Goal: Check status: Check status

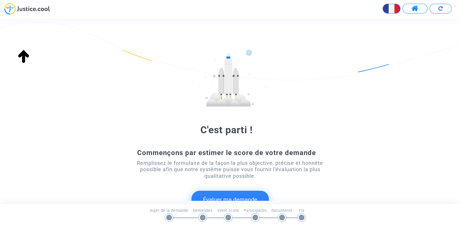
click at [415, 9] on span at bounding box center [414, 8] width 7 height 7
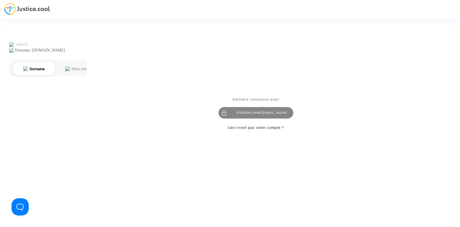
click at [248, 113] on div "joyce@pitcher-avocat.fr" at bounding box center [255, 112] width 75 height 11
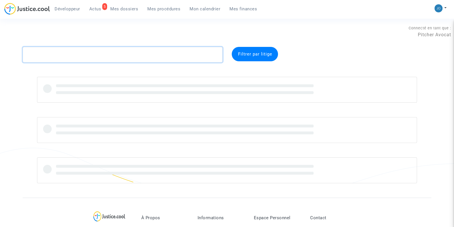
click at [88, 54] on textarea at bounding box center [123, 55] width 200 height 16
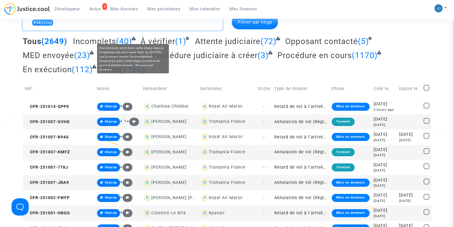
scroll to position [32, 0]
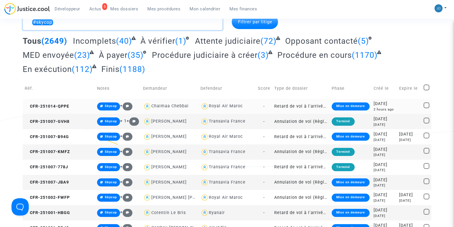
type textarea "#skycop"
click at [376, 105] on div "[DATE]" at bounding box center [385, 104] width 22 height 6
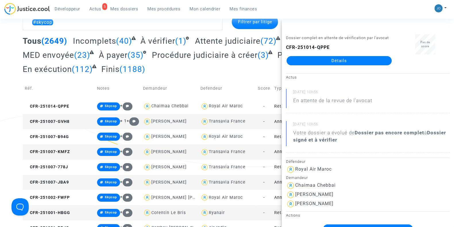
click at [345, 65] on link "Détails" at bounding box center [339, 60] width 105 height 9
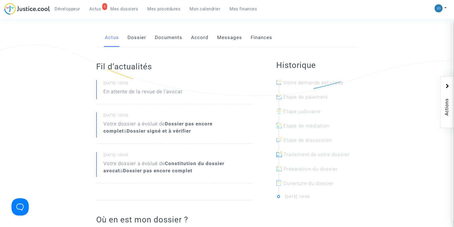
scroll to position [103, 0]
click at [167, 39] on link "Documents" at bounding box center [169, 38] width 28 height 19
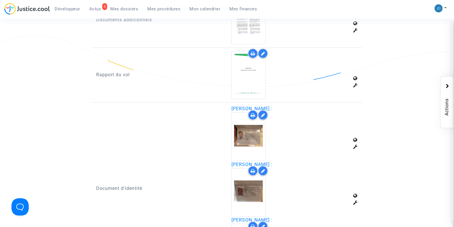
scroll to position [365, 0]
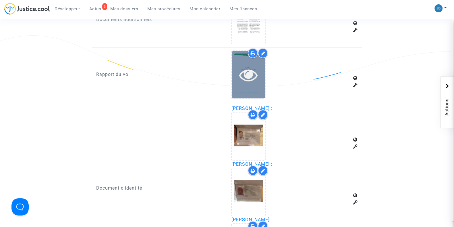
click at [246, 78] on icon at bounding box center [248, 74] width 19 height 18
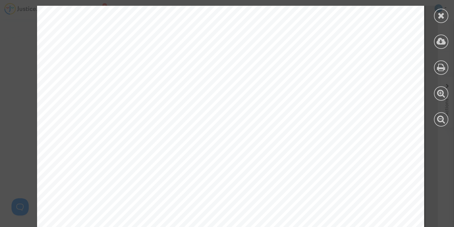
scroll to position [1718, 0]
drag, startPoint x: 85, startPoint y: 124, endPoint x: 207, endPoint y: 123, distance: 121.8
click at [207, 123] on span "Flight was delayed by 476 minutes." at bounding box center [143, 121] width 138 height 8
drag, startPoint x: 207, startPoint y: 123, endPoint x: 207, endPoint y: 78, distance: 45.1
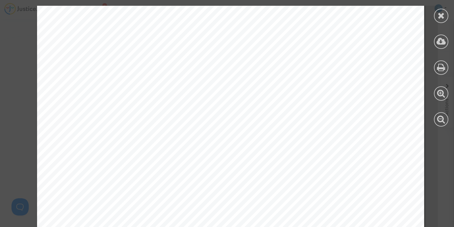
click at [207, 78] on div "Page 4 / 11 Summary Flight Details Flight was operated by Compagnie Nationale R…" at bounding box center [230, 215] width 387 height 548
click at [442, 16] on icon at bounding box center [441, 15] width 7 height 9
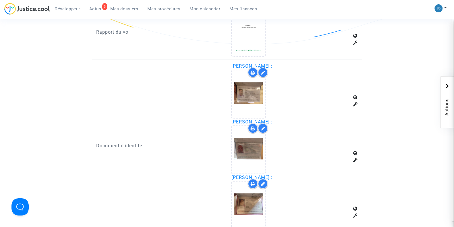
click at [89, 196] on ng-component "Ref. CFR-251014-QPPE Etape Dossier complet en attente de vérification par l'avo…" at bounding box center [227, 44] width 409 height 809
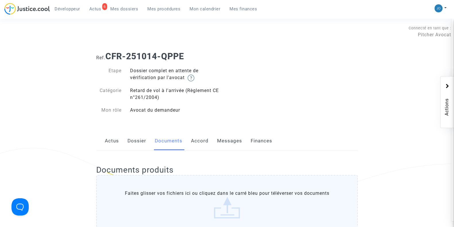
click at [196, 5] on link "Mon calendrier" at bounding box center [205, 9] width 40 height 9
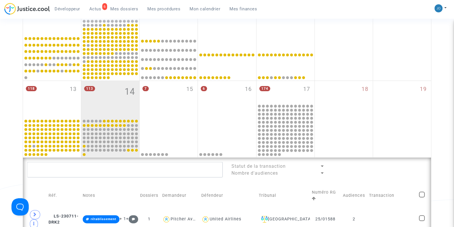
scroll to position [217, 0]
click at [97, 98] on div "113 14" at bounding box center [110, 98] width 58 height 37
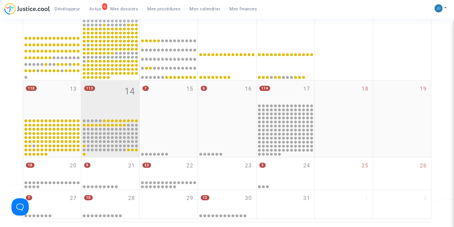
click at [112, 103] on div "113 14" at bounding box center [110, 98] width 58 height 37
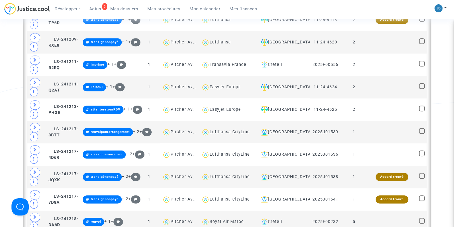
scroll to position [816, 0]
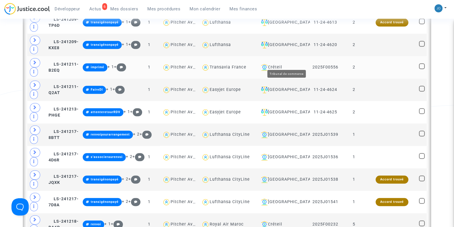
click at [287, 65] on div "Créteil" at bounding box center [283, 67] width 49 height 7
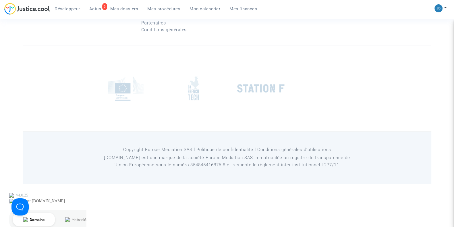
scroll to position [954, 0]
